Goal: Information Seeking & Learning: Check status

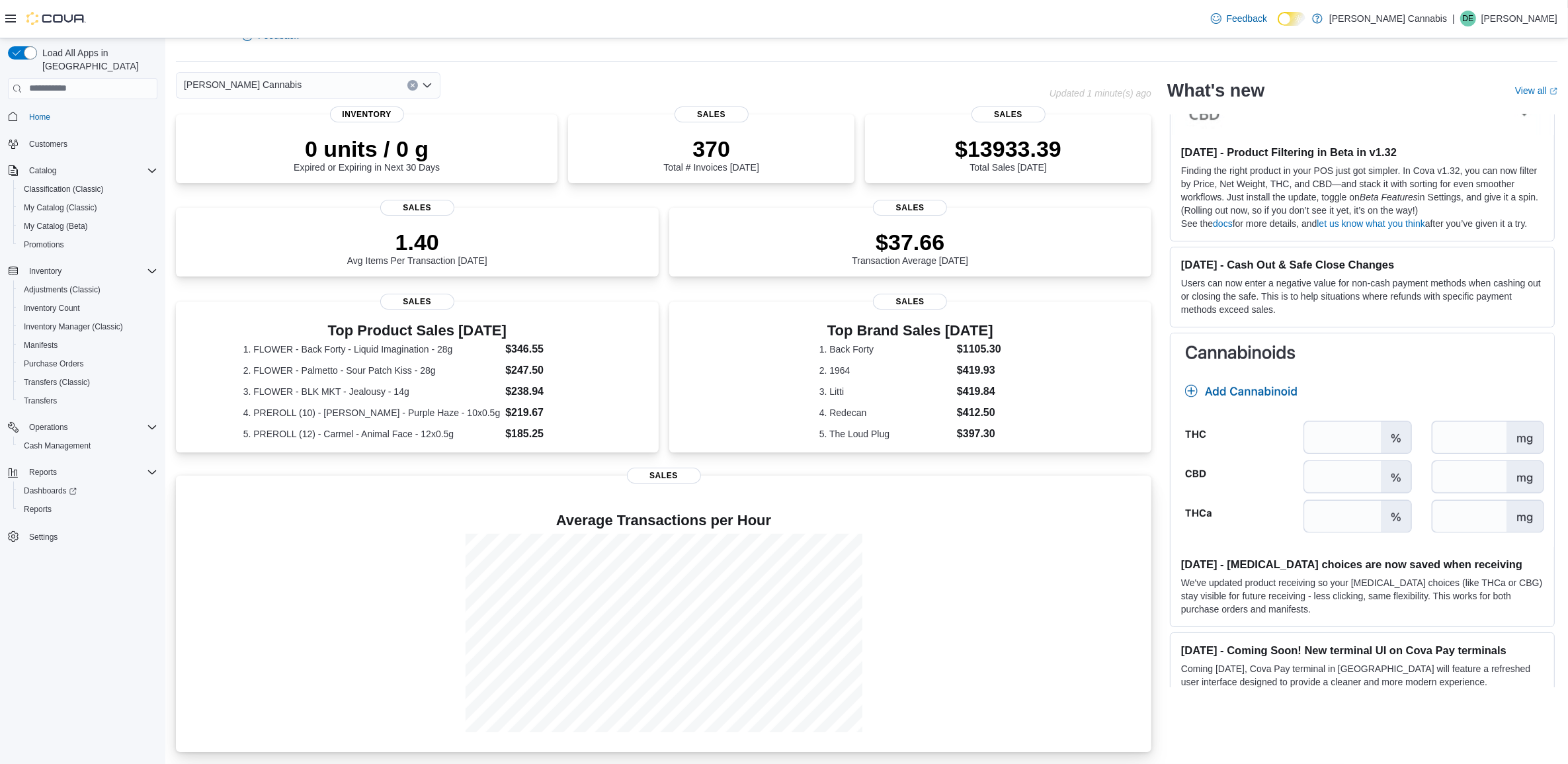
scroll to position [413, 0]
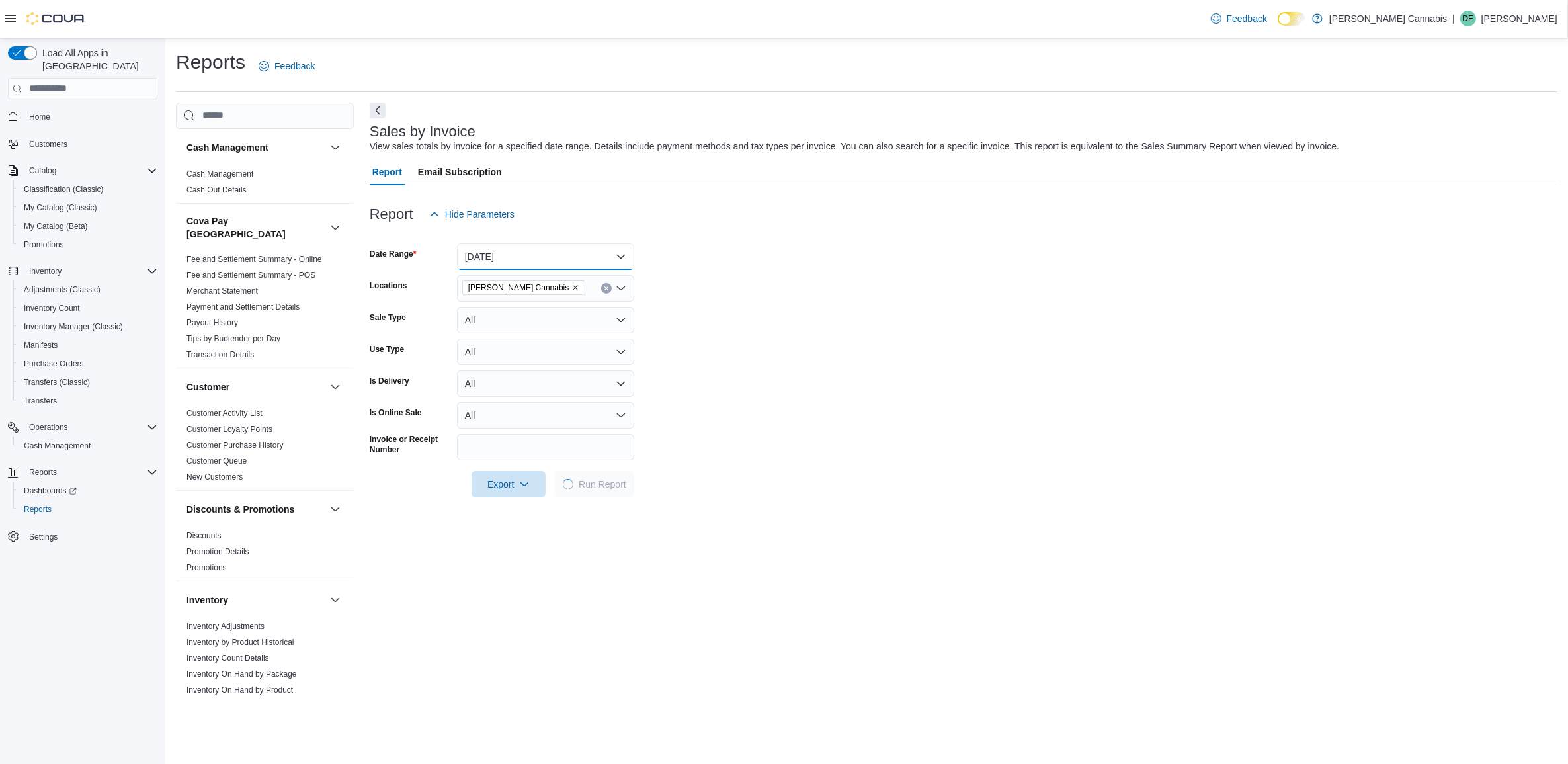
click at [474, 254] on button "[DATE]" at bounding box center [545, 257] width 178 height 27
click at [520, 325] on button "[DATE]" at bounding box center [545, 337] width 178 height 27
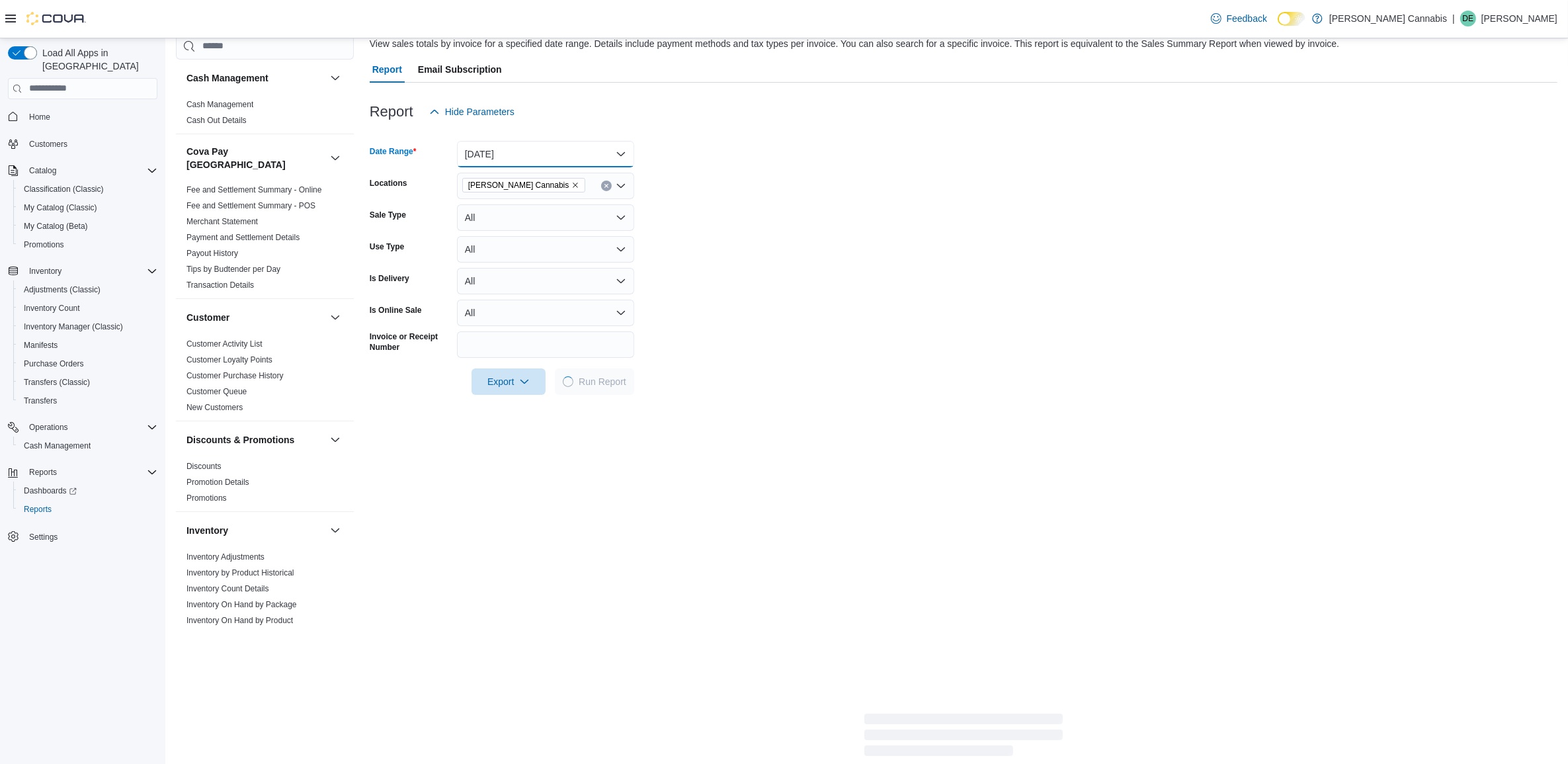
scroll to position [83, 0]
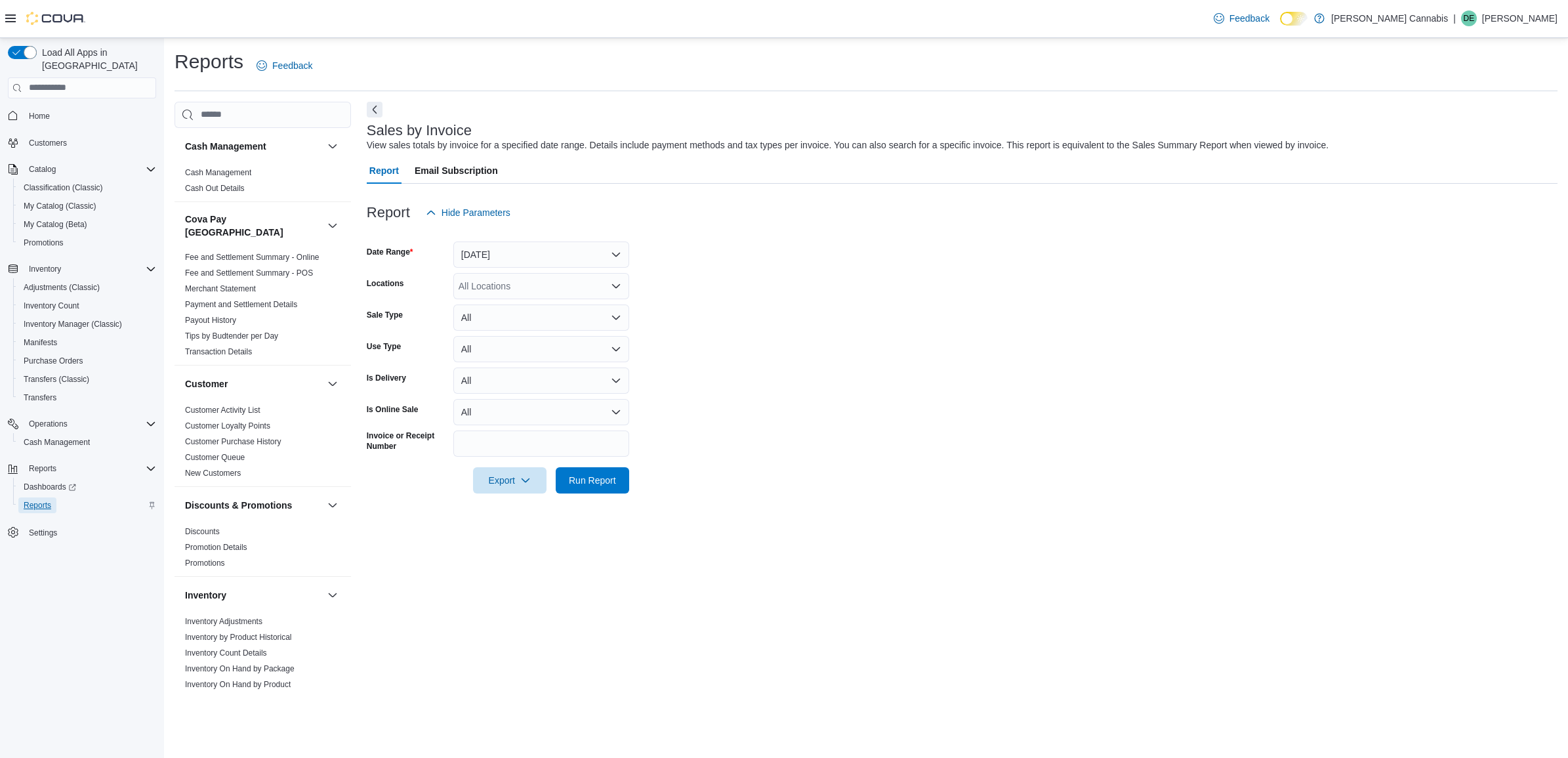
click at [36, 500] on span "Reports" at bounding box center [37, 506] width 28 height 11
click at [41, 482] on span "Dashboards" at bounding box center [50, 487] width 53 height 11
